Goal: Task Accomplishment & Management: Manage account settings

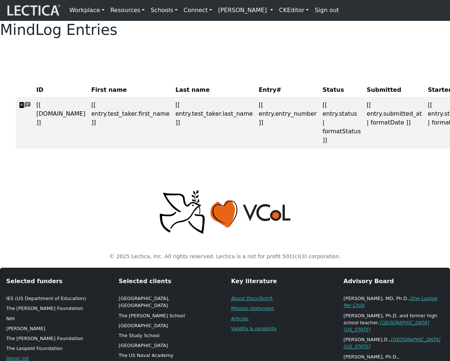
click at [237, 12] on link "[PERSON_NAME]" at bounding box center [245, 10] width 61 height 15
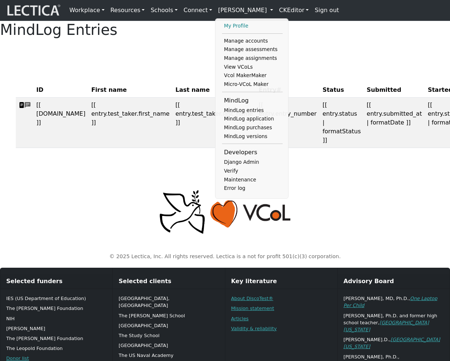
click at [224, 28] on link "My Profile" at bounding box center [252, 26] width 61 height 9
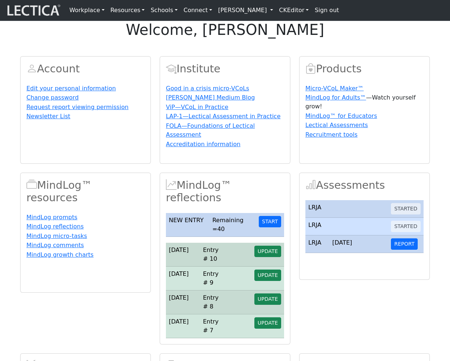
scroll to position [76, 0]
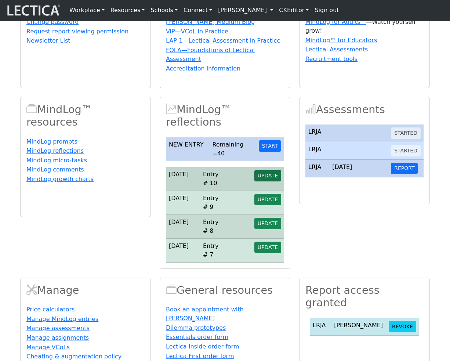
click at [271, 178] on span "UPDATE" at bounding box center [268, 176] width 20 height 6
